Goal: Check status: Check status

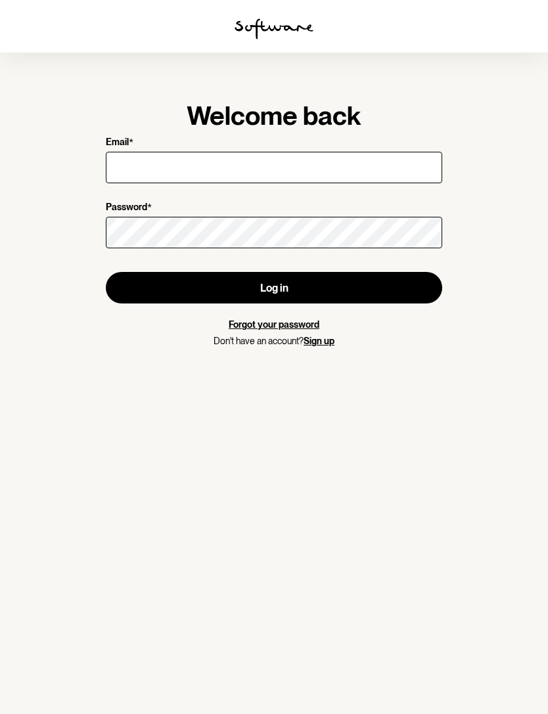
click at [123, 158] on input "Email *" at bounding box center [274, 168] width 336 height 32
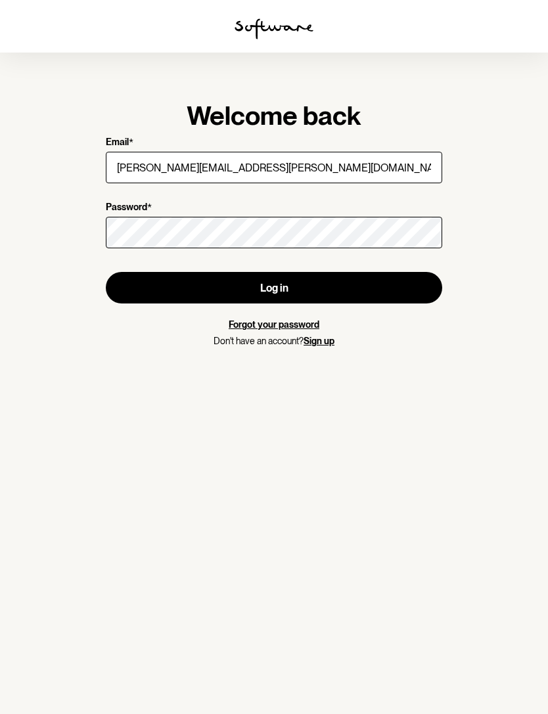
click at [281, 284] on button "Log in" at bounding box center [274, 288] width 336 height 32
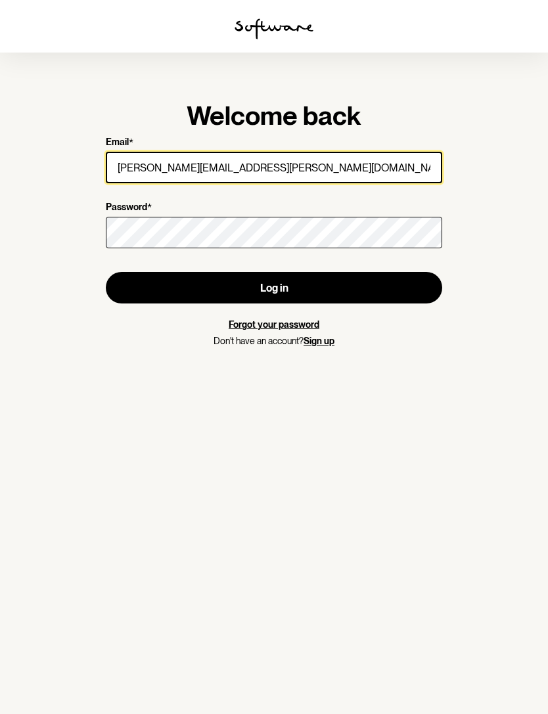
click at [246, 167] on input "[PERSON_NAME][EMAIL_ADDRESS][PERSON_NAME][DOMAIN_NAME]" at bounding box center [274, 168] width 336 height 32
type input "[PERSON_NAME][EMAIL_ADDRESS][PERSON_NAME][DOMAIN_NAME]"
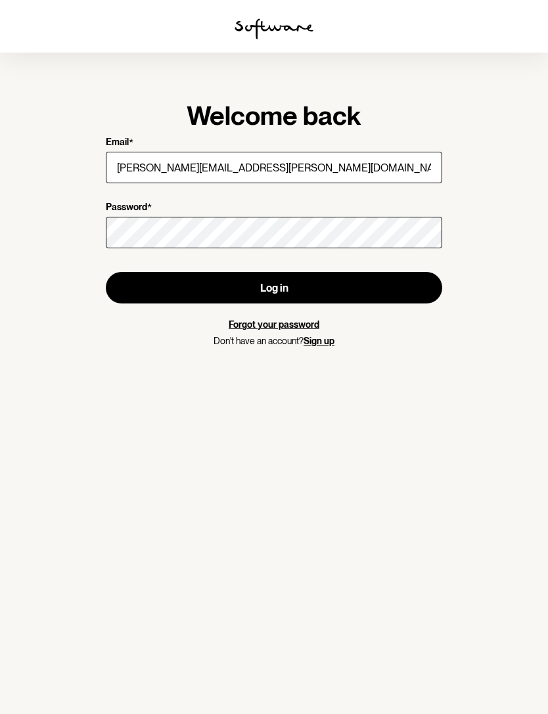
click at [284, 285] on button "Log in" at bounding box center [274, 288] width 336 height 32
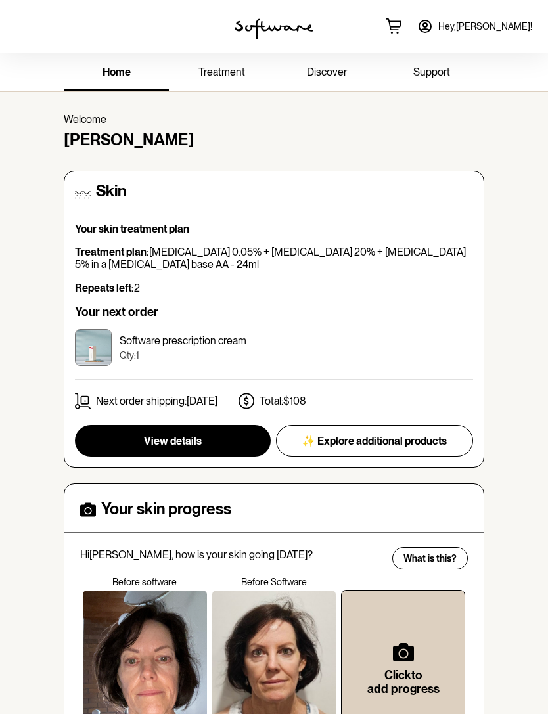
click at [215, 442] on button "View details" at bounding box center [173, 441] width 196 height 32
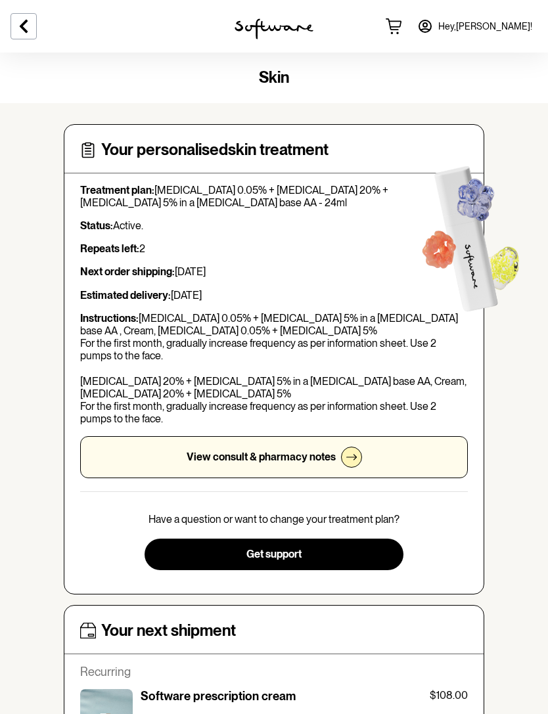
click at [30, 26] on icon at bounding box center [24, 26] width 16 height 16
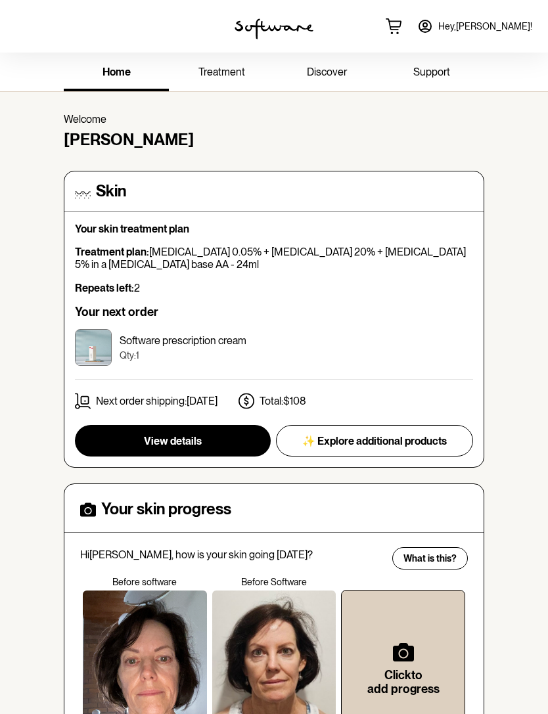
click at [193, 400] on p "Next order shipping: [DATE]" at bounding box center [157, 401] width 122 height 12
click at [192, 395] on p "Next order shipping: [DATE]" at bounding box center [157, 401] width 122 height 12
click at [205, 434] on button "View details" at bounding box center [173, 441] width 196 height 32
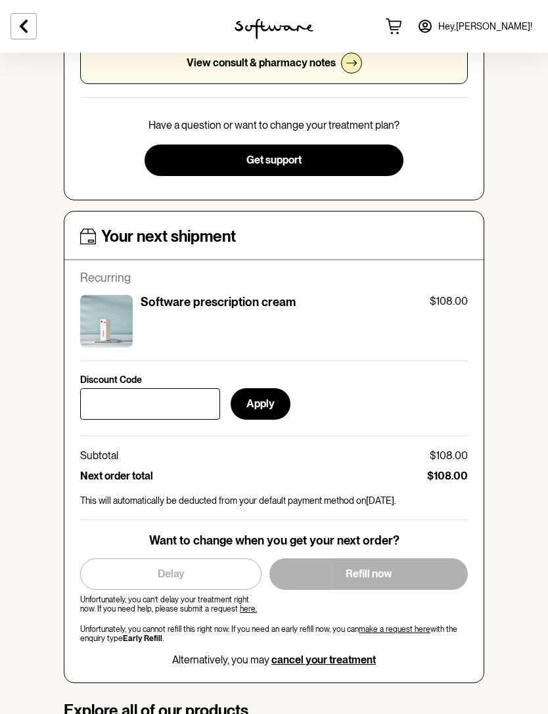
scroll to position [393, 0]
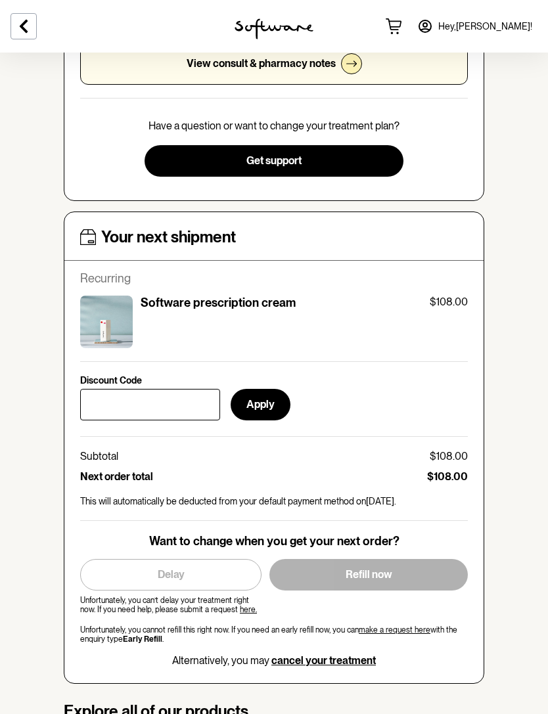
click at [245, 605] on link "here." at bounding box center [248, 609] width 17 height 9
